Goal: Transaction & Acquisition: Purchase product/service

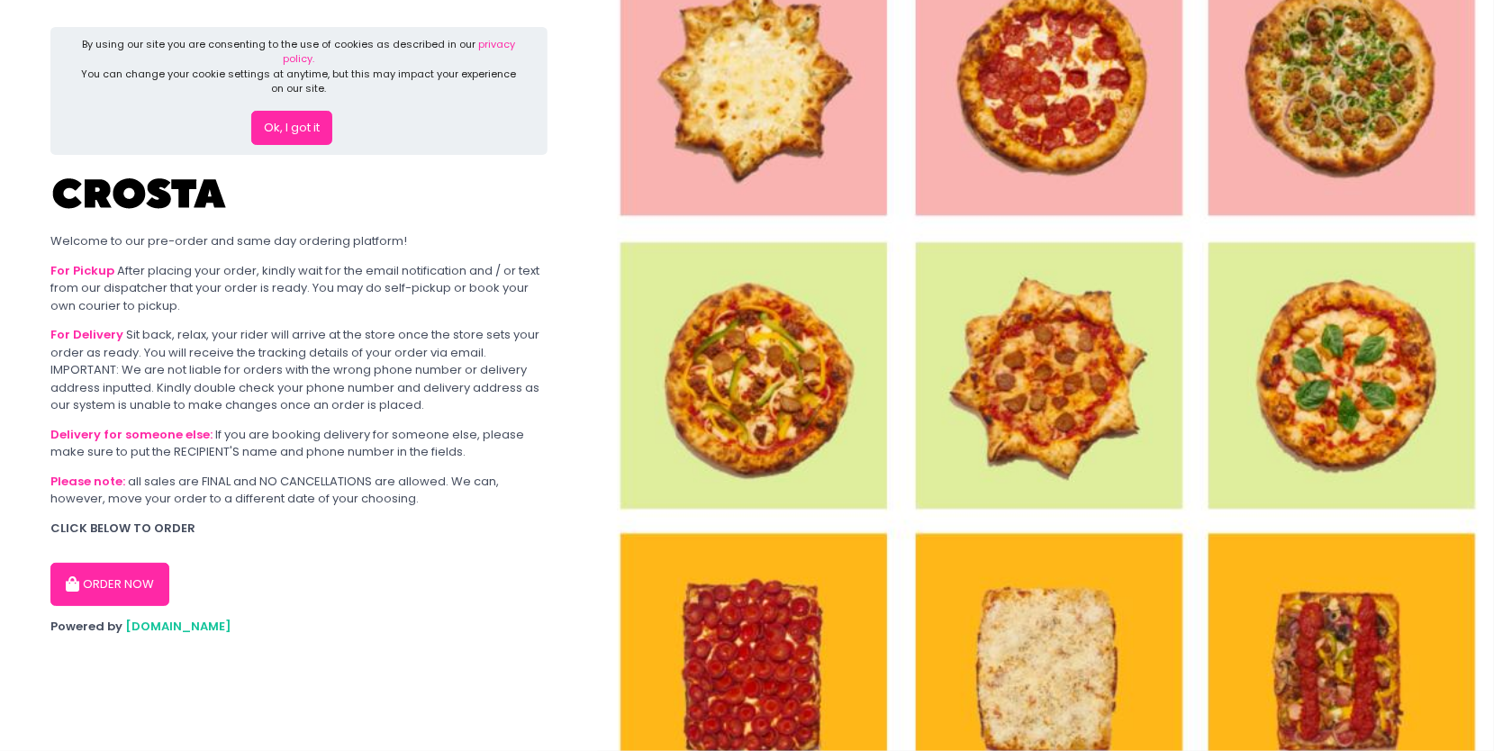
click at [274, 139] on button "Ok, I got it" at bounding box center [291, 128] width 81 height 34
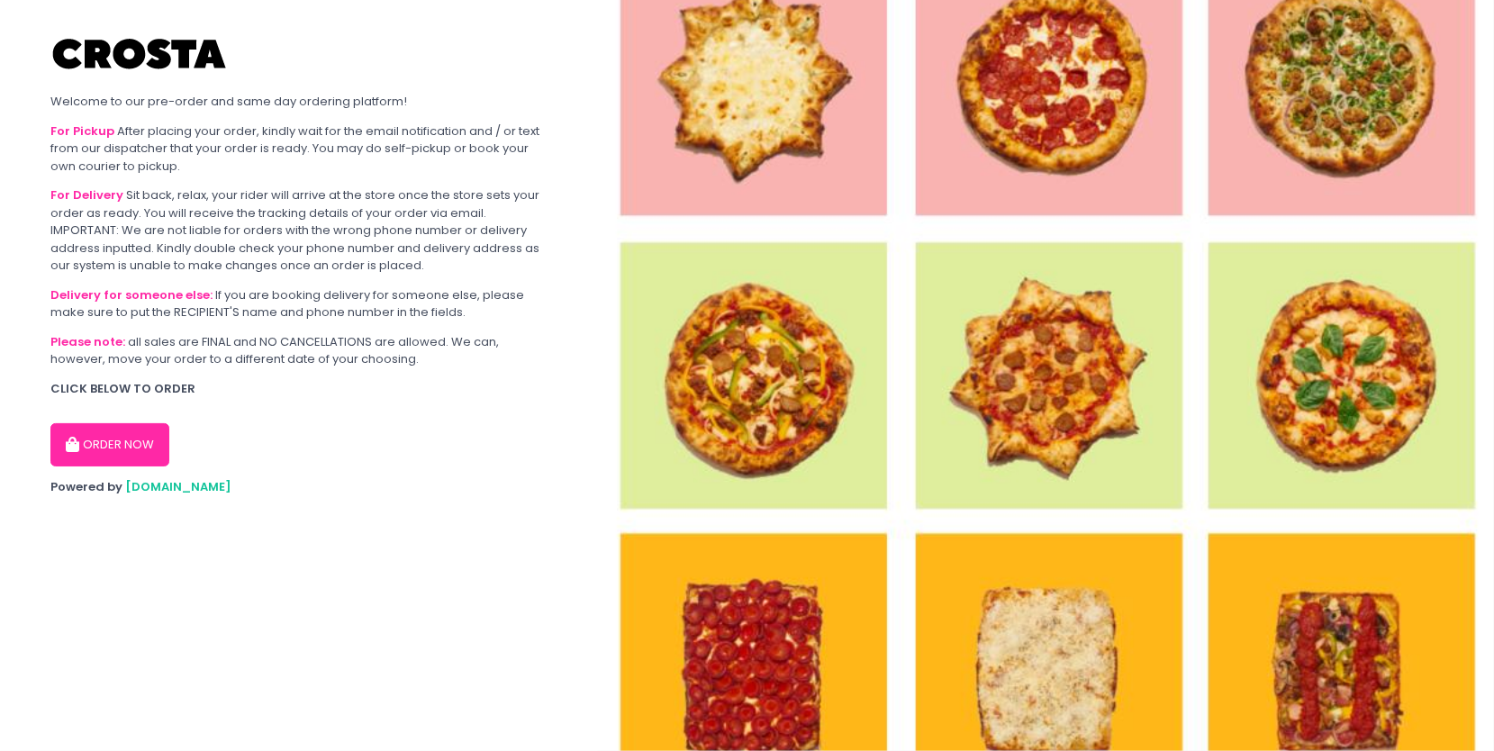
click at [131, 460] on button "ORDER NOW" at bounding box center [109, 444] width 119 height 43
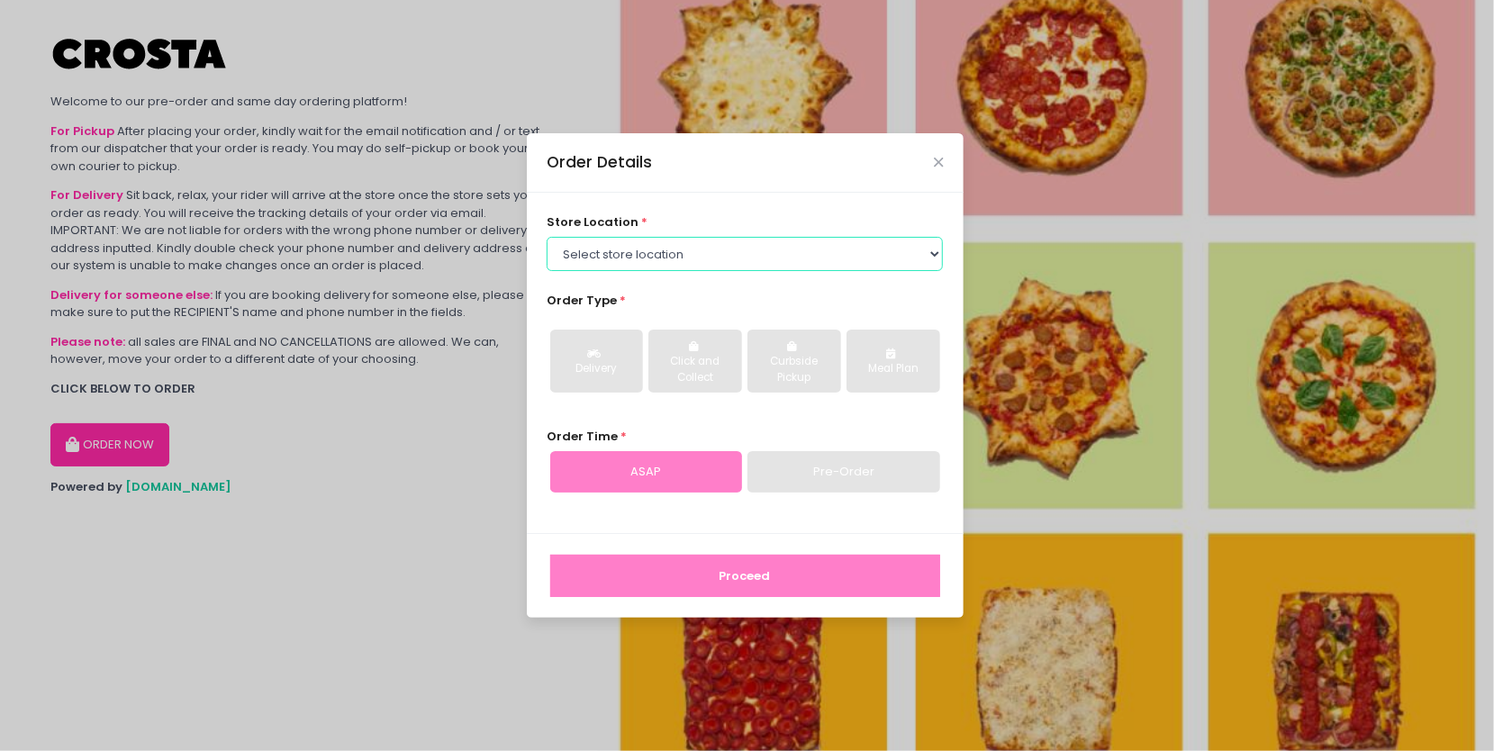
click at [717, 260] on select "Select store location [PERSON_NAME] Pizza - [PERSON_NAME] Pizza - [GEOGRAPHIC_D…" at bounding box center [744, 254] width 396 height 34
select select "65090bae48156caed44a5eb4"
click at [546, 237] on select "Select store location [PERSON_NAME] Pizza - [PERSON_NAME] Pizza - [GEOGRAPHIC_D…" at bounding box center [744, 254] width 396 height 34
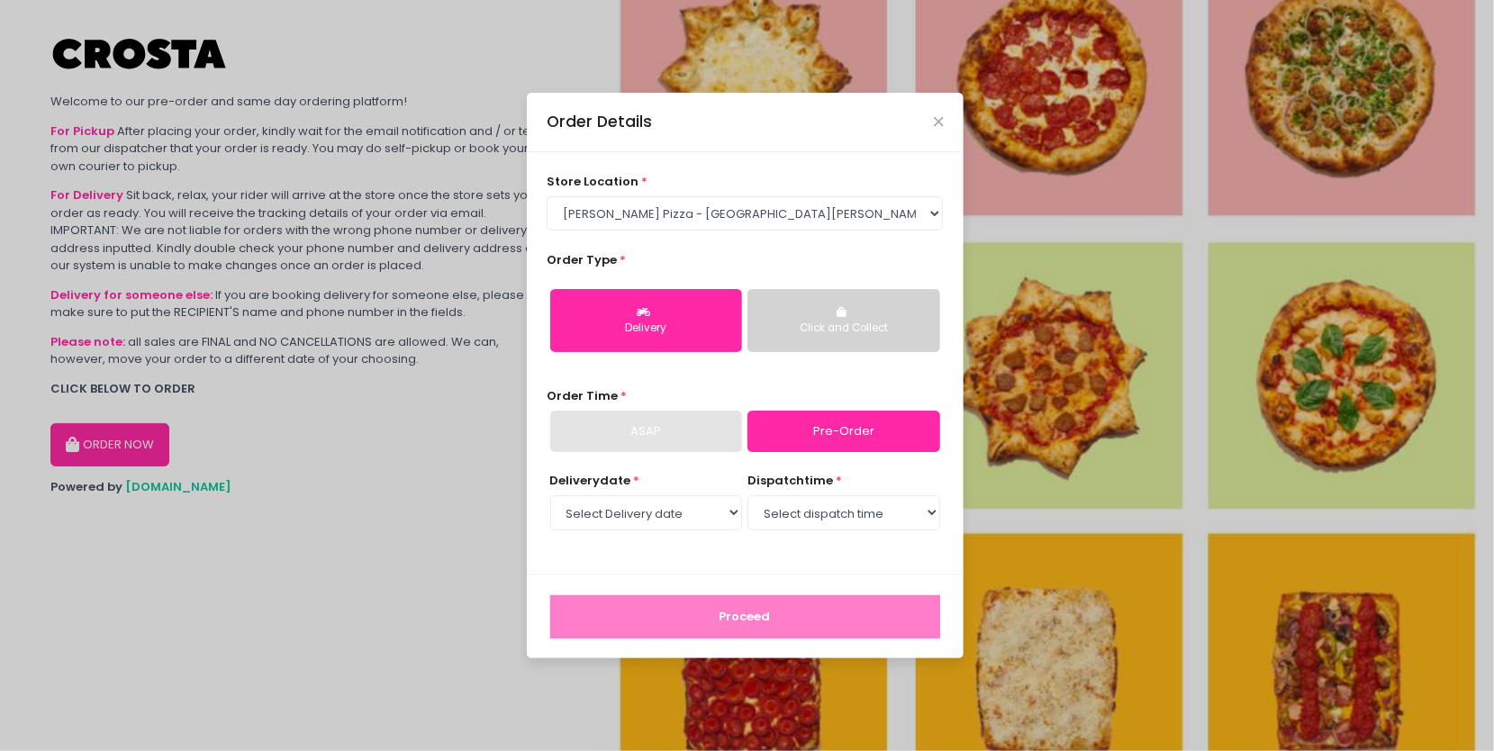
click at [663, 329] on div "Delivery" at bounding box center [646, 329] width 167 height 16
click at [737, 510] on select "Select Delivery date [DATE] [DATE] [DATE] [DATE] [DATE] [DATE]" at bounding box center [646, 512] width 192 height 34
select select "[DATE]"
click at [550, 495] on select "Select Delivery date [DATE] [DATE] [DATE] [DATE] [DATE] [DATE]" at bounding box center [646, 512] width 192 height 34
click at [873, 508] on select "Select dispatch time 12:00 PM - 12:30 PM 12:30 PM - 01:00 PM 01:00 PM - 01:30 P…" at bounding box center [843, 512] width 192 height 34
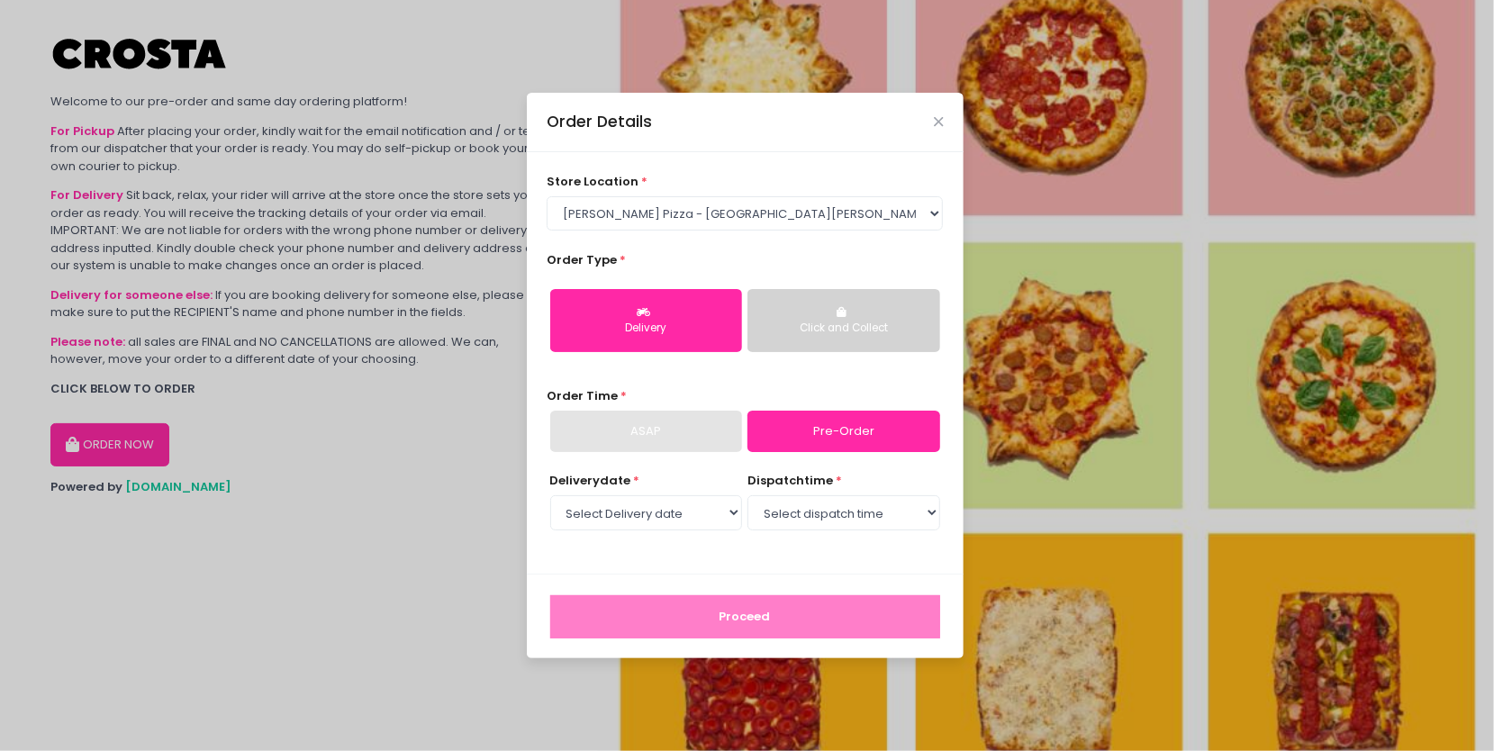
click at [1107, 435] on div "Order Details store location * Select store location [PERSON_NAME] Pizza - [PER…" at bounding box center [747, 375] width 1494 height 751
